Goal: Check status

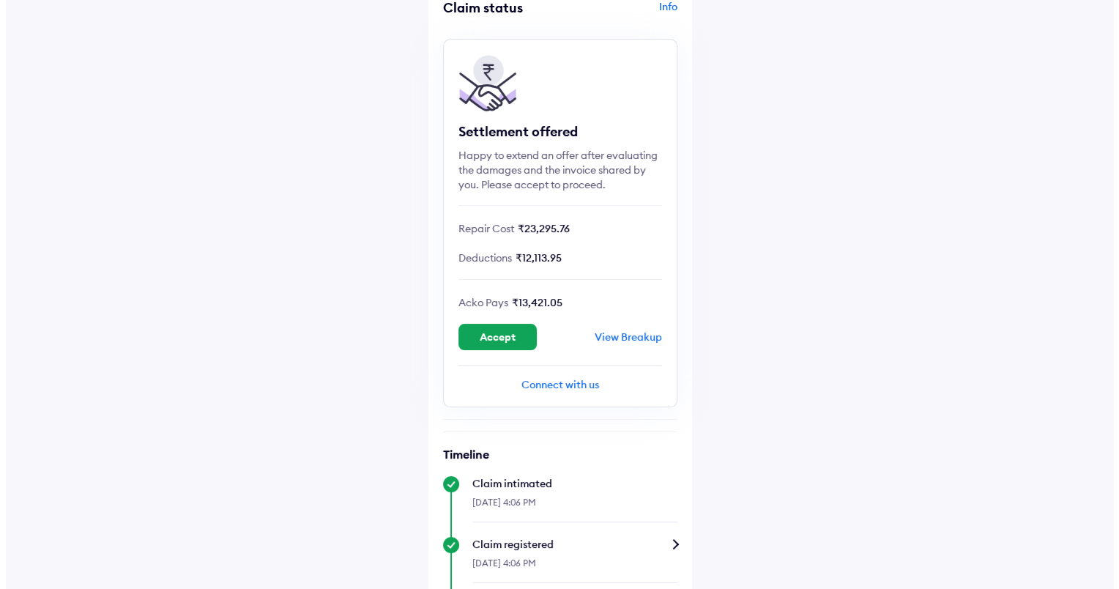
scroll to position [146, 0]
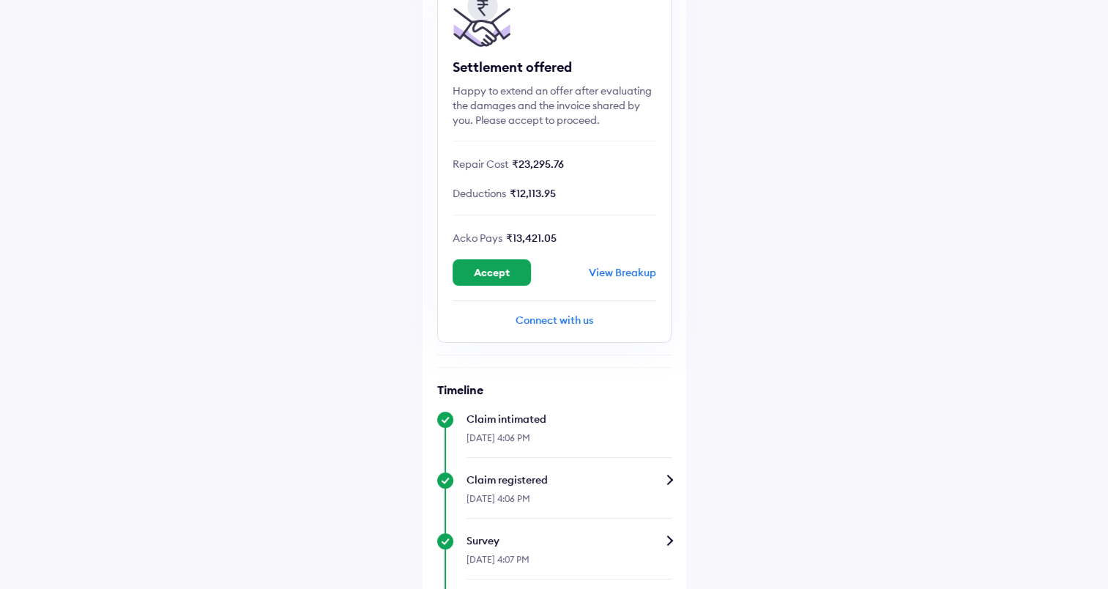
click at [632, 269] on div "View Breakup" at bounding box center [622, 272] width 67 height 13
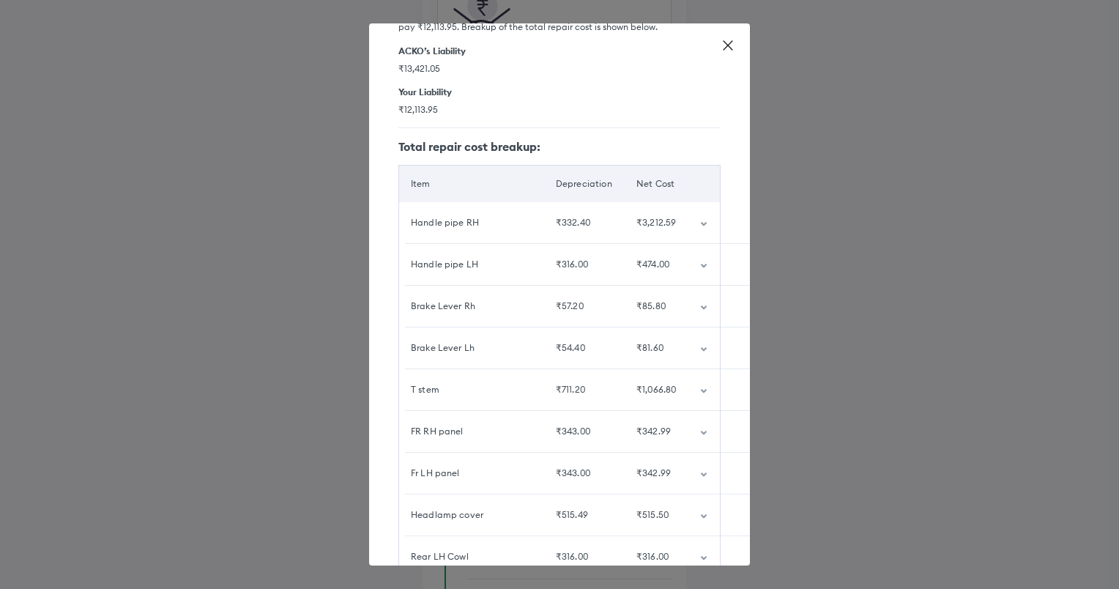
scroll to position [0, 0]
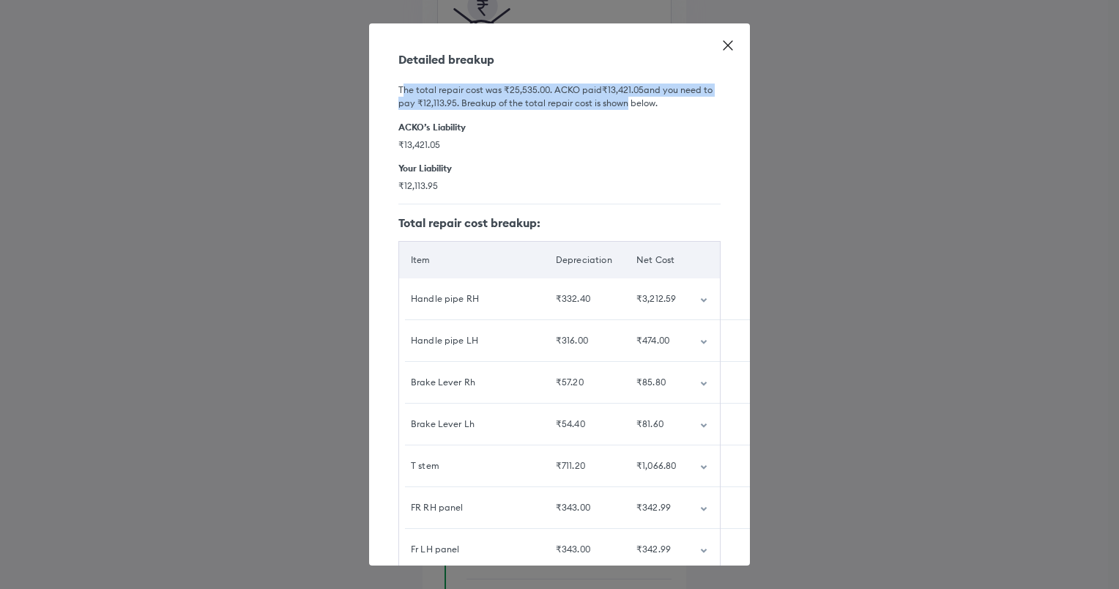
drag, startPoint x: 403, startPoint y: 88, endPoint x: 621, endPoint y: 105, distance: 218.9
click at [621, 105] on h6 "The total repair cost was ₹25,535.00 . [PERSON_NAME] paid ₹13,421.05 and you ne…" at bounding box center [559, 96] width 322 height 26
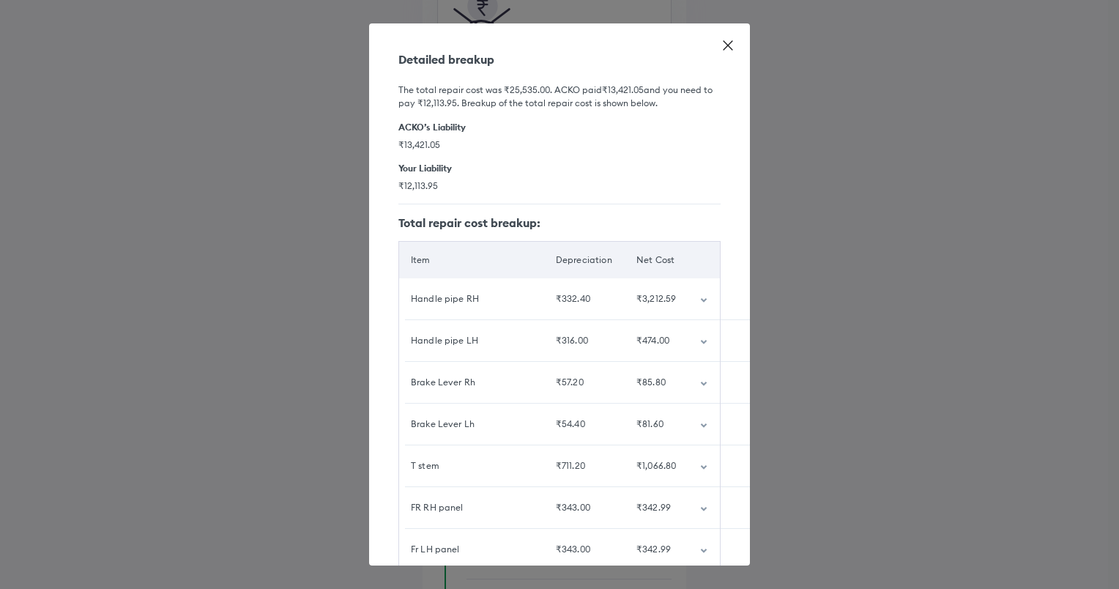
drag, startPoint x: 621, startPoint y: 105, endPoint x: 587, endPoint y: 146, distance: 53.5
click at [587, 145] on span "₹13,421.05" at bounding box center [559, 144] width 322 height 12
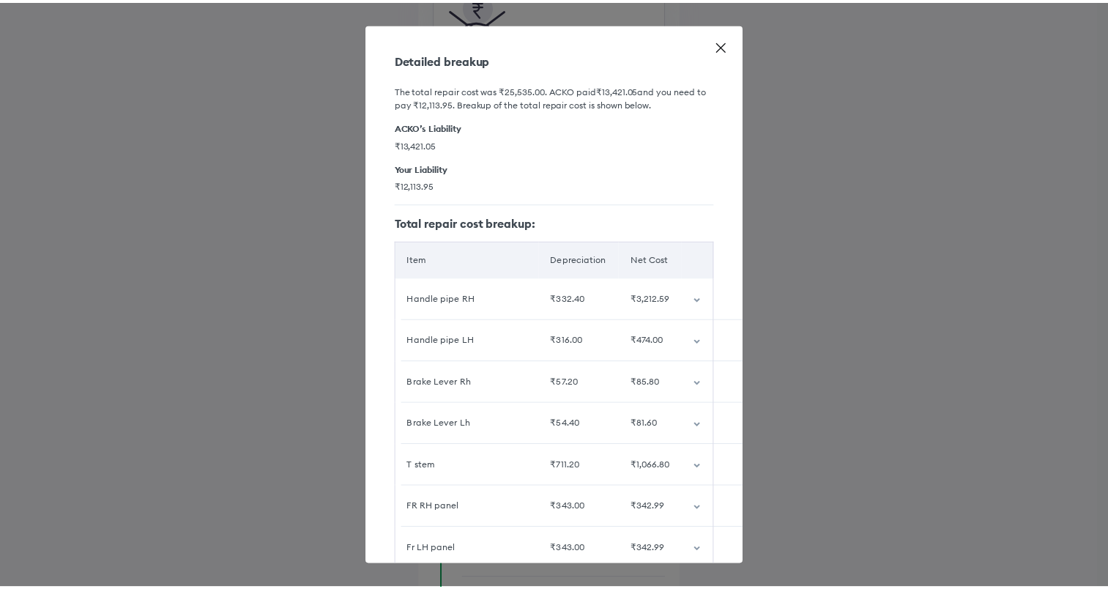
scroll to position [146, 0]
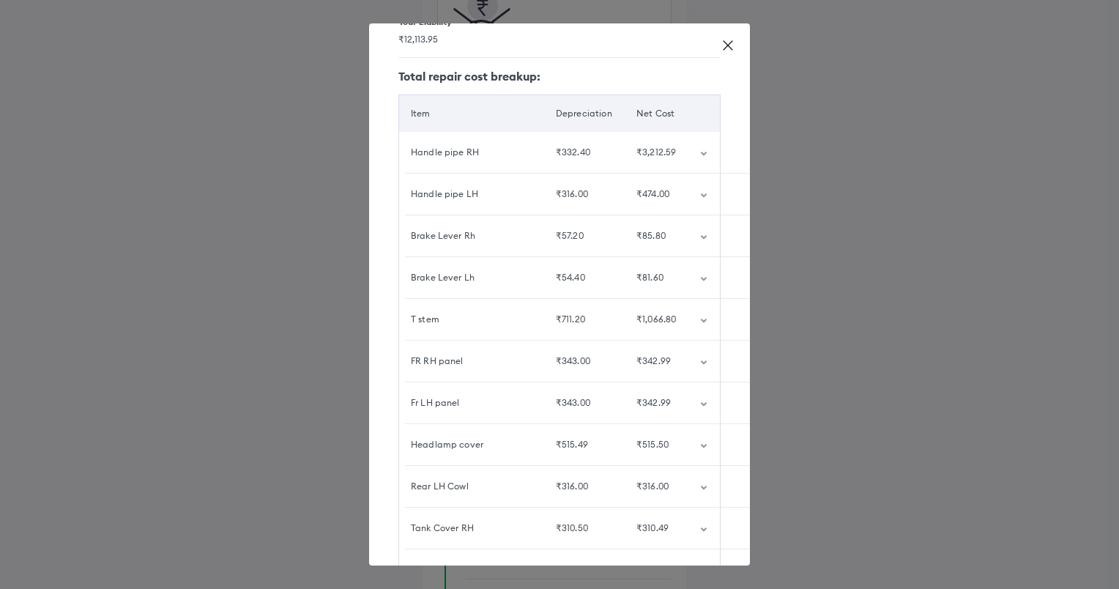
click at [700, 152] on icon "customized table" at bounding box center [703, 154] width 7 height 4
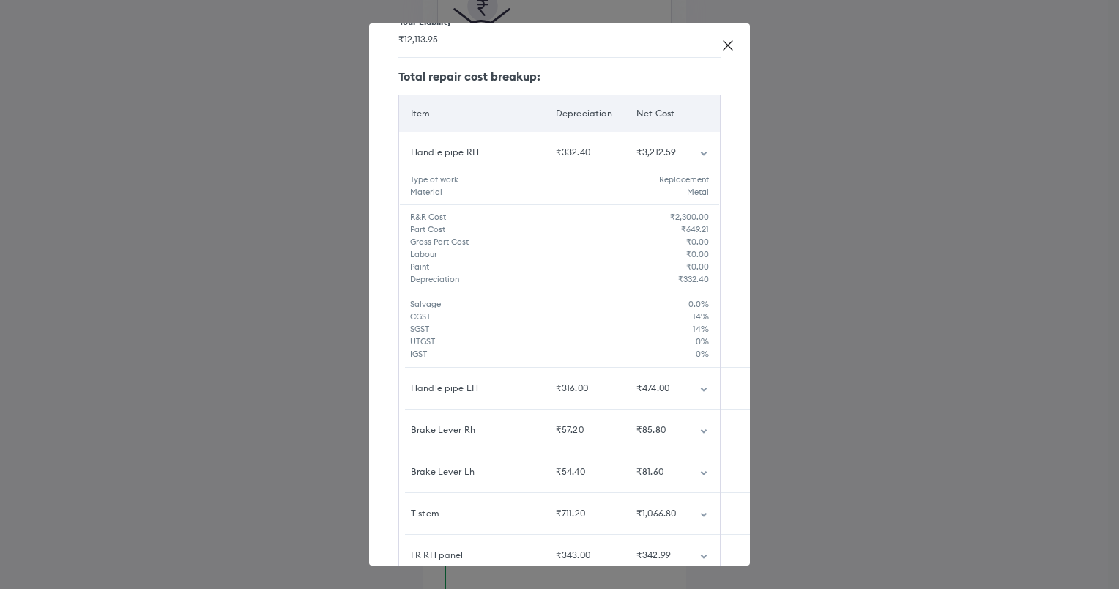
click at [726, 47] on icon at bounding box center [728, 45] width 9 height 9
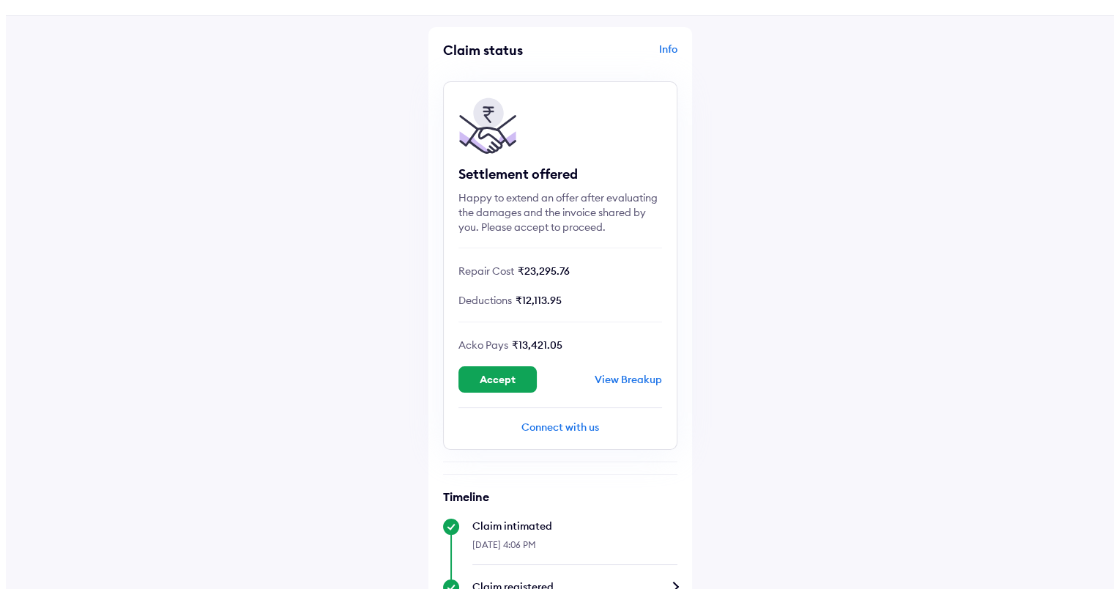
scroll to position [0, 0]
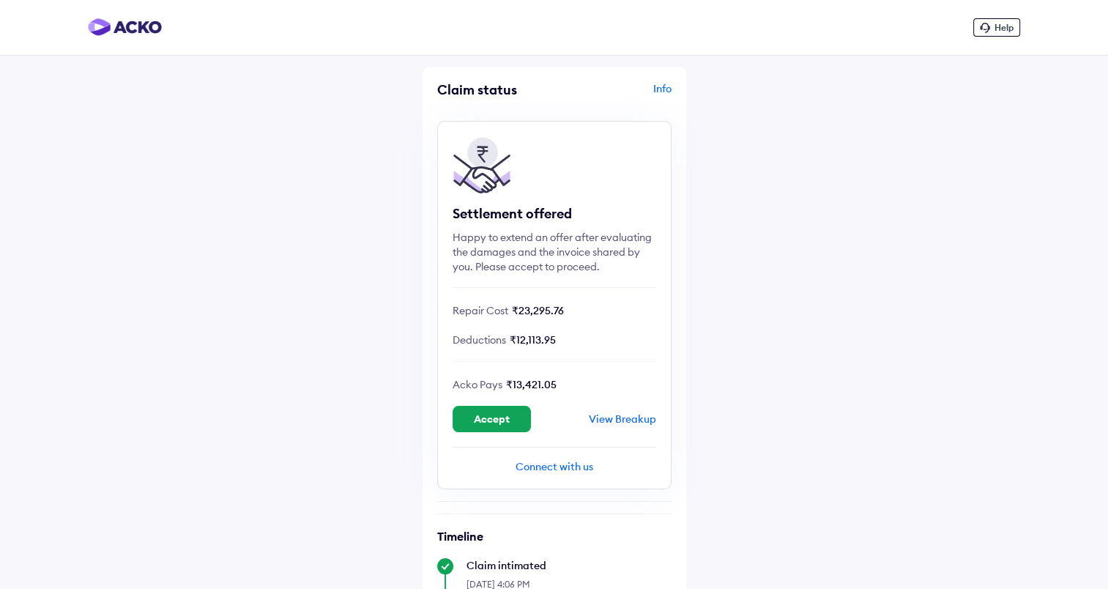
click at [120, 19] on img at bounding box center [125, 27] width 74 height 18
